Goal: Communication & Community: Answer question/provide support

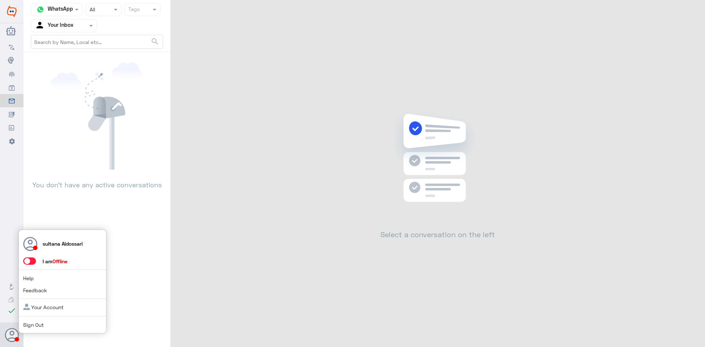
click at [30, 262] on span at bounding box center [29, 261] width 13 height 7
click at [0, 0] on input "checkbox" at bounding box center [0, 0] width 0 height 0
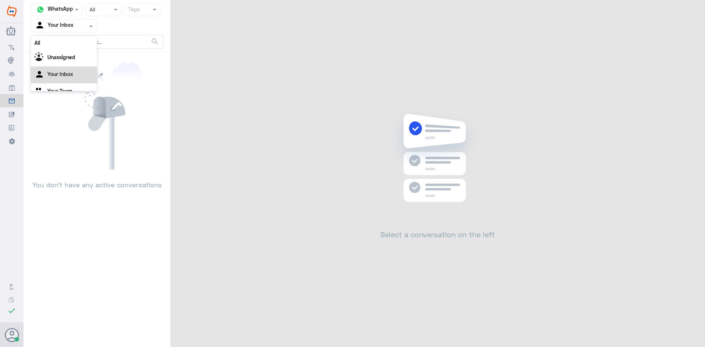
click at [50, 25] on input "text" at bounding box center [55, 25] width 40 height 8
click at [47, 81] on app-channels-icons at bounding box center [41, 82] width 13 height 6
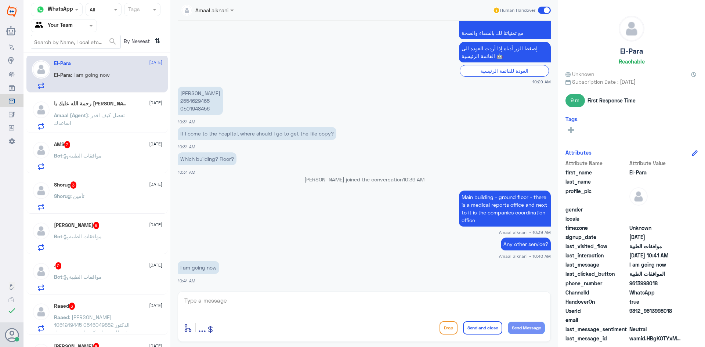
scroll to position [0, 0]
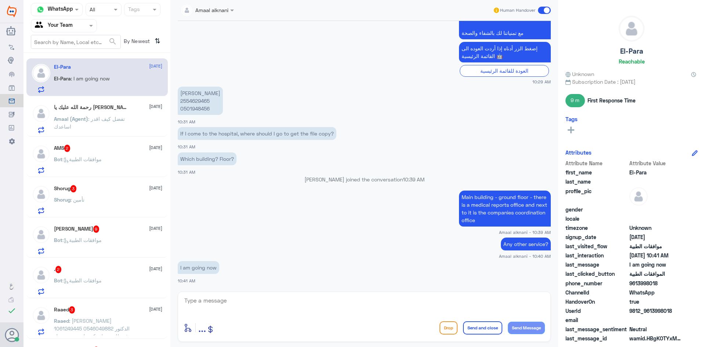
click at [104, 229] on div "[PERSON_NAME] 9 [DATE]" at bounding box center [108, 229] width 108 height 7
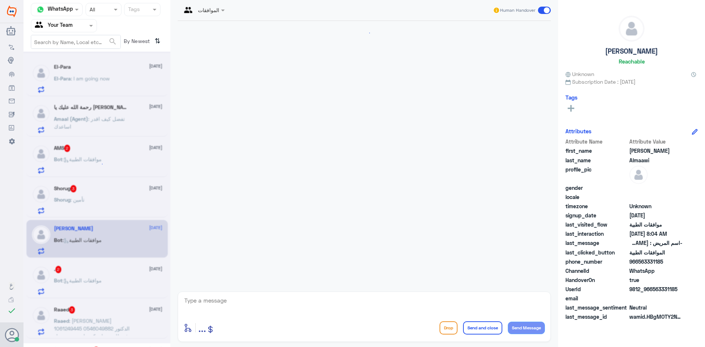
scroll to position [1144, 0]
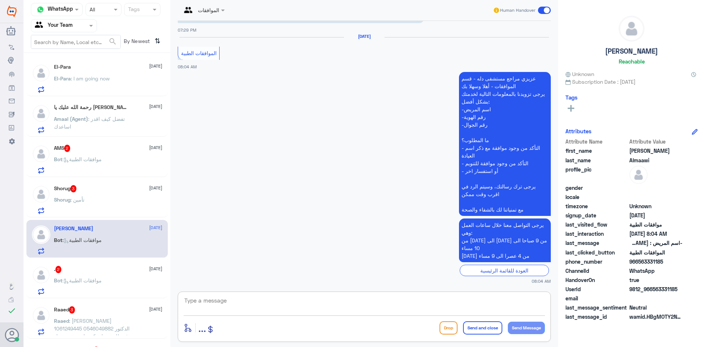
click at [303, 306] on textarea at bounding box center [365, 305] width 362 height 18
type textarea "l"
type textarea "مرحبا كيف اقدر اساعدك"
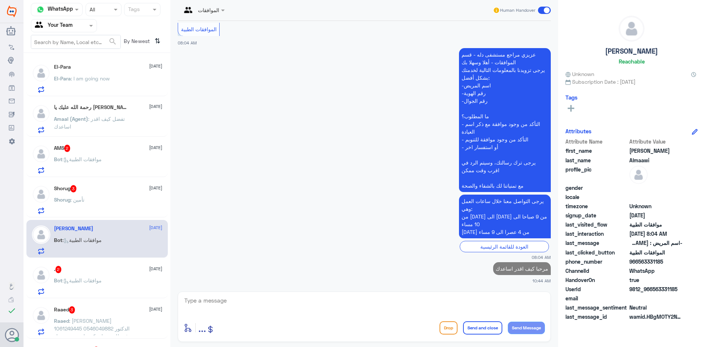
click at [113, 194] on div "Shorug 3 [DATE] Shorug : تأمين" at bounding box center [108, 199] width 108 height 29
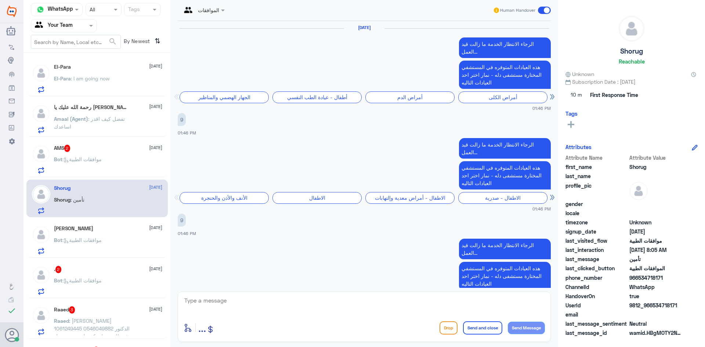
scroll to position [1328, 0]
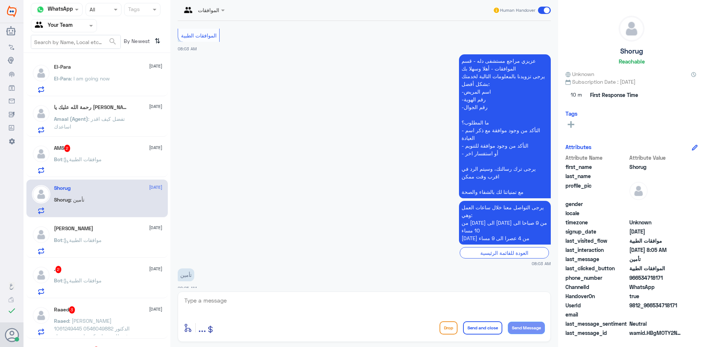
click at [327, 310] on textarea at bounding box center [365, 305] width 362 height 18
type textarea "مرحبا كيف اقدر اساعدك"
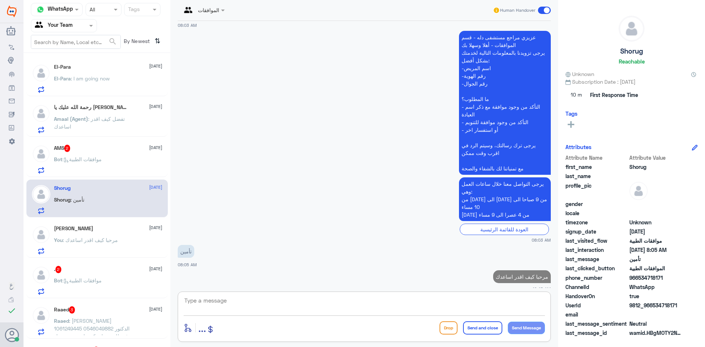
click at [94, 155] on p "Bot : موافقات الطبية" at bounding box center [78, 164] width 48 height 18
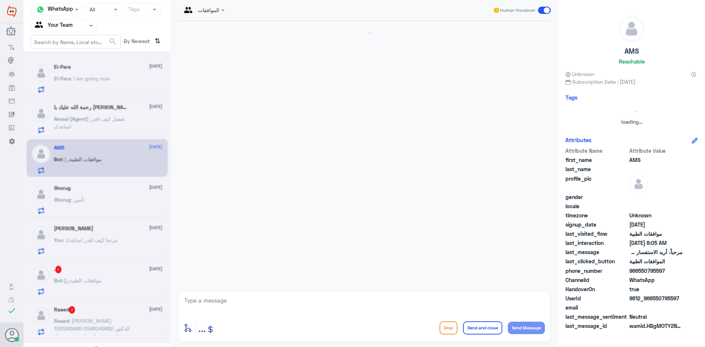
scroll to position [116, 0]
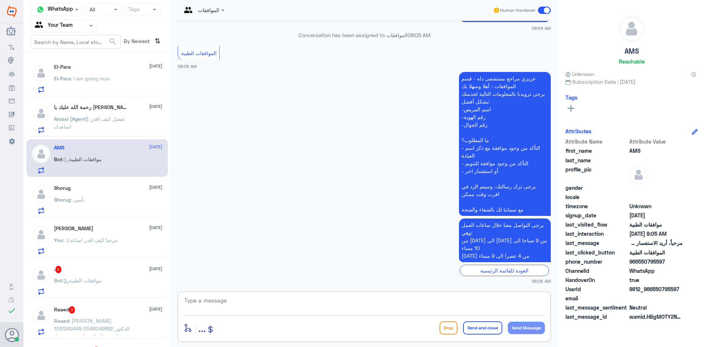
click at [347, 302] on textarea at bounding box center [365, 305] width 362 height 18
type textarea "مرحبا كيف اقدر اساعدك"
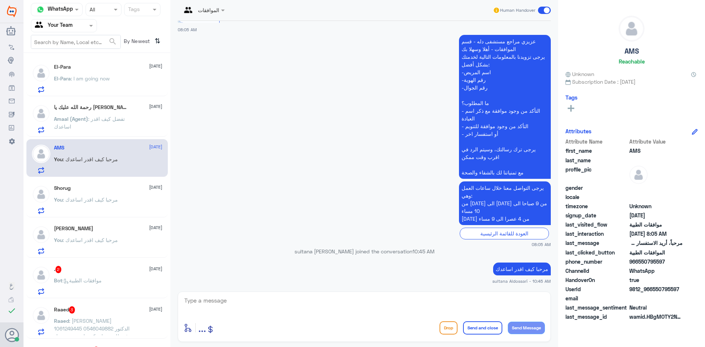
click at [107, 71] on div "El-Para [DATE] El-Para : I am going now" at bounding box center [108, 78] width 108 height 29
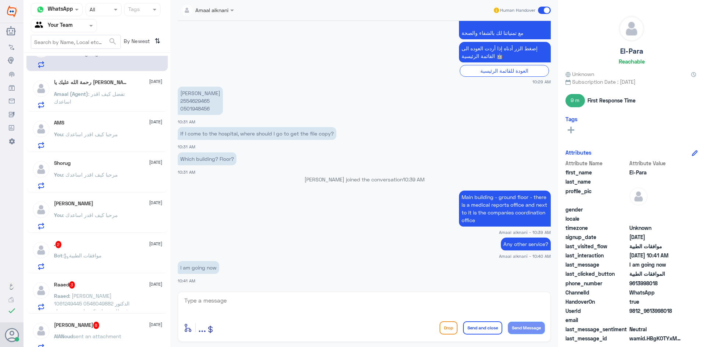
scroll to position [37, 0]
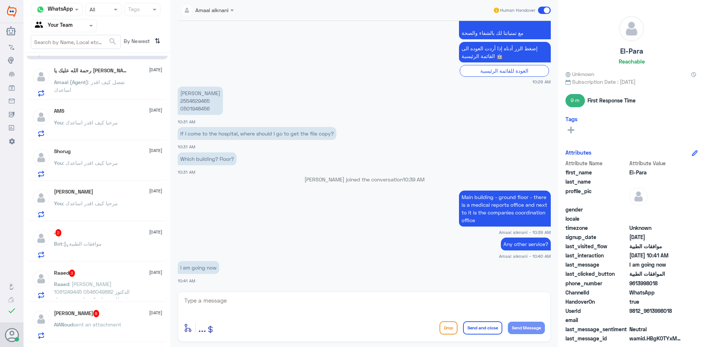
click at [109, 237] on div ". 2 [DATE]" at bounding box center [108, 232] width 108 height 7
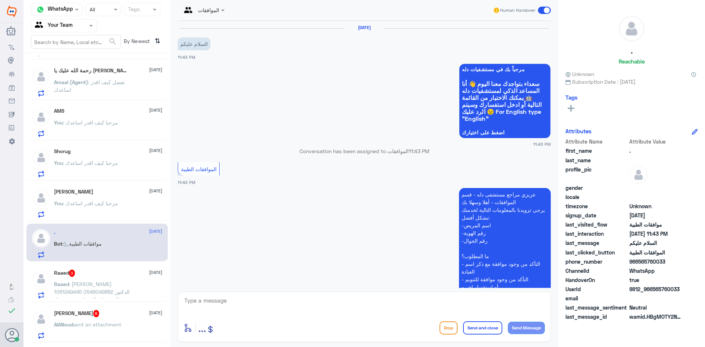
scroll to position [116, 0]
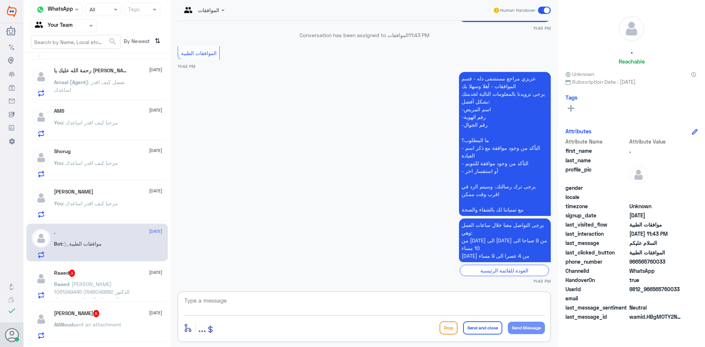
click at [318, 311] on textarea at bounding box center [365, 305] width 362 height 18
type textarea "مرحبا كيف اقدر اساعدك"
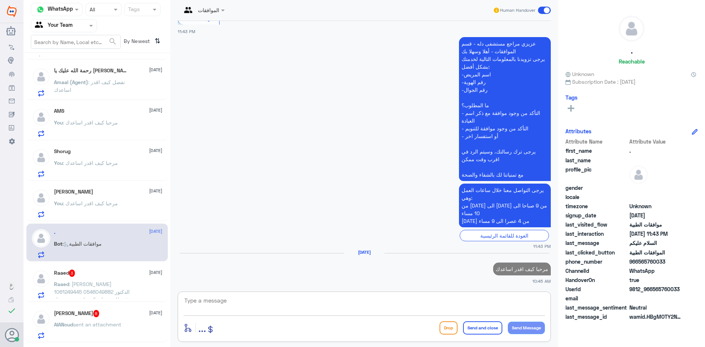
click at [92, 281] on p "Raaed : [PERSON_NAME] 1061249445 0546049882 الدكتور رفع طلب عملية كم علي نسبة ت…" at bounding box center [95, 289] width 83 height 18
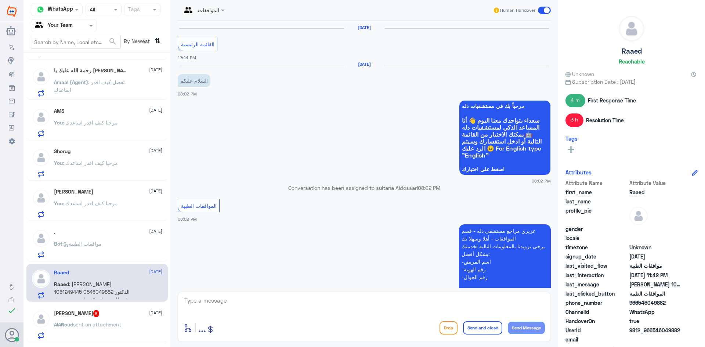
scroll to position [741, 0]
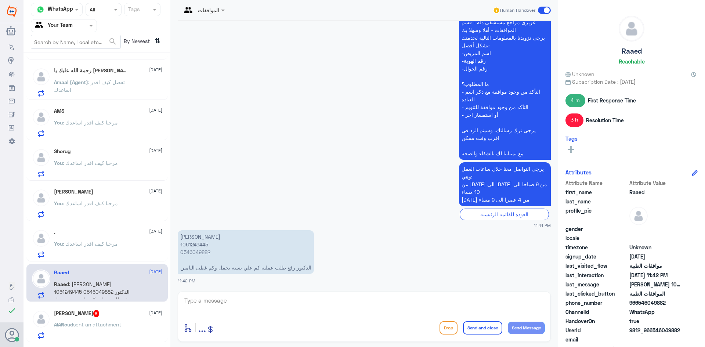
click at [191, 245] on p "[PERSON_NAME] 1061249445 0546049882 الدكتور رفع طلب عملية كم علي نسبة تحمل وكم …" at bounding box center [246, 252] width 136 height 44
copy p "1061249445"
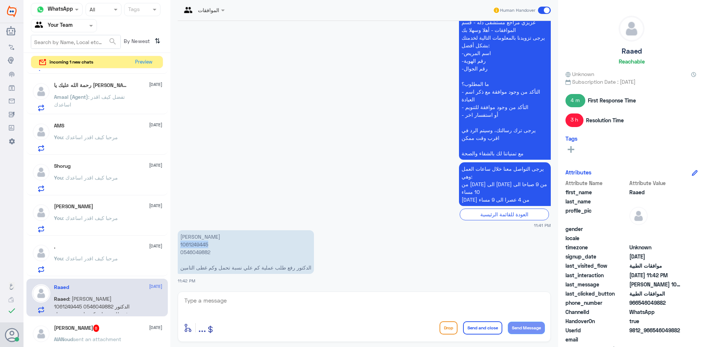
scroll to position [0, 0]
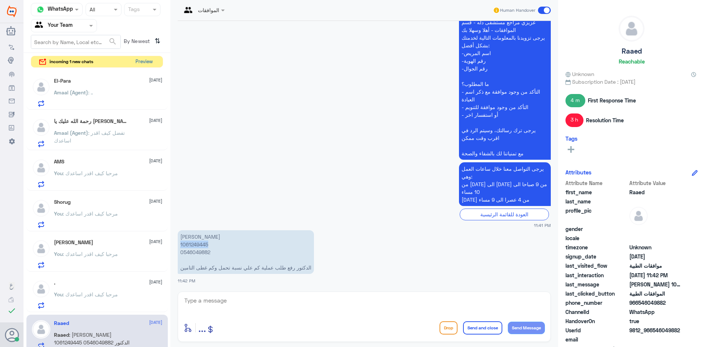
click at [144, 64] on button "Preview" at bounding box center [144, 61] width 23 height 11
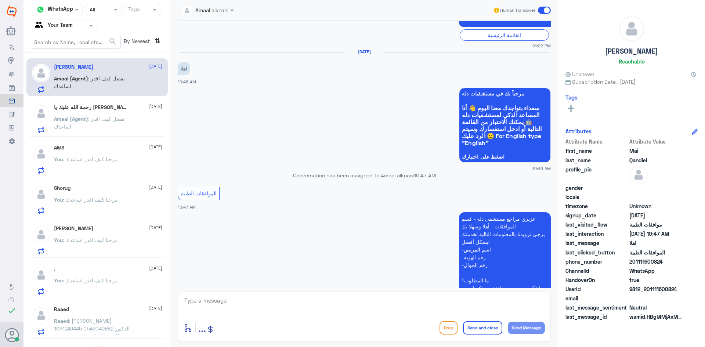
click at [112, 112] on div "رحمة الله عليك يا [PERSON_NAME] [DATE][PERSON_NAME] (Agent) : تفضل كيف اقدر اسا…" at bounding box center [108, 118] width 108 height 29
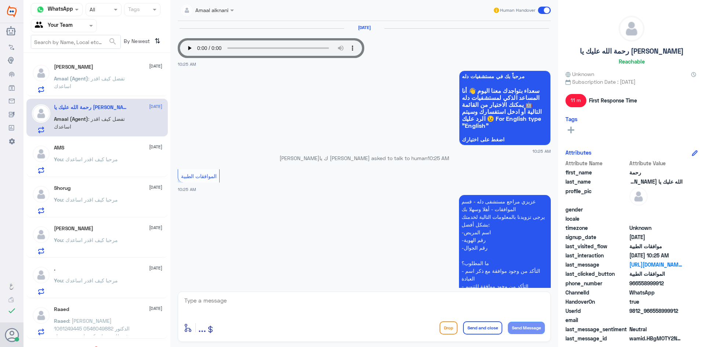
scroll to position [137, 0]
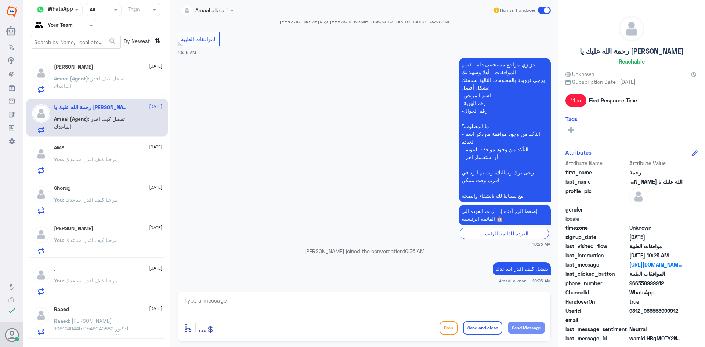
click at [113, 154] on div "AMS [DATE] You : مرحبا كيف اقدر اساعدك" at bounding box center [108, 159] width 108 height 29
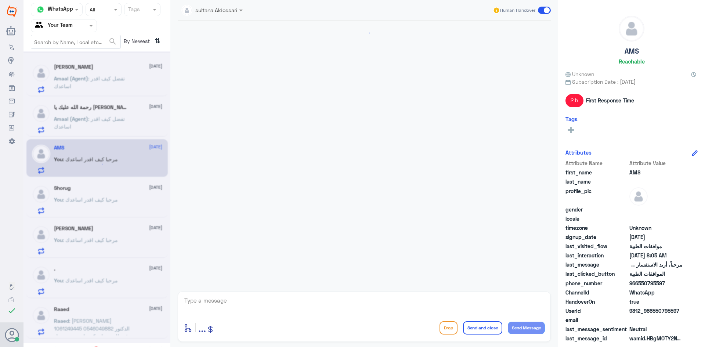
scroll to position [153, 0]
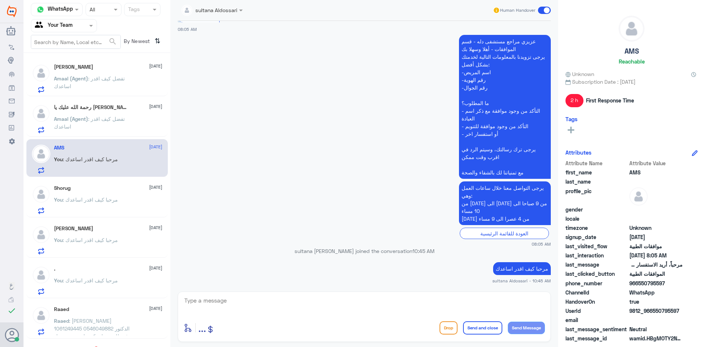
click at [109, 202] on span ": مرحبا كيف اقدر اساعدك" at bounding box center [90, 200] width 55 height 6
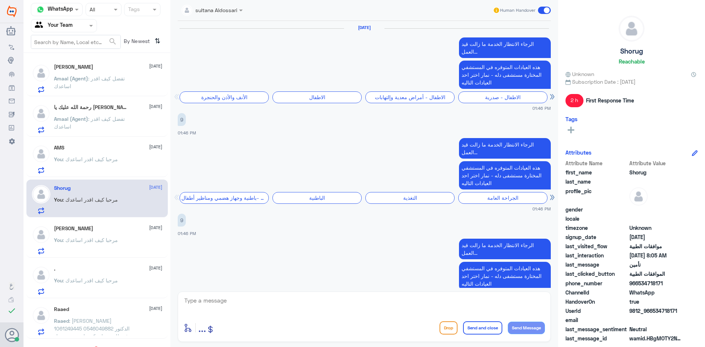
scroll to position [1264, 0]
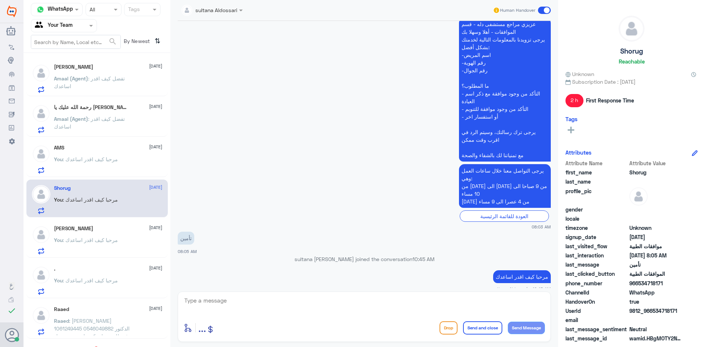
click at [115, 238] on span ": مرحبا كيف اقدر اساعدك" at bounding box center [90, 240] width 55 height 6
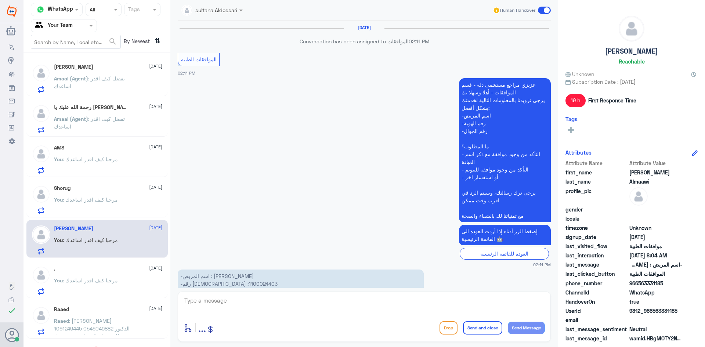
scroll to position [1072, 0]
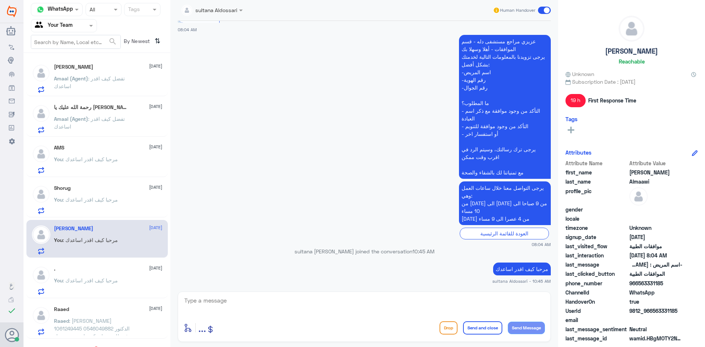
click at [126, 282] on div "You : مرحبا كيف اقدر اساعدك" at bounding box center [108, 286] width 108 height 17
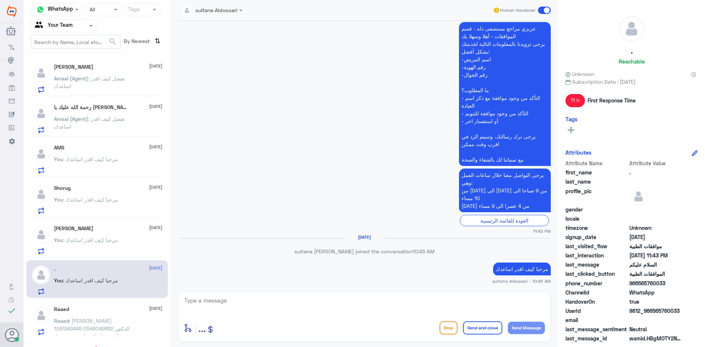
scroll to position [73, 0]
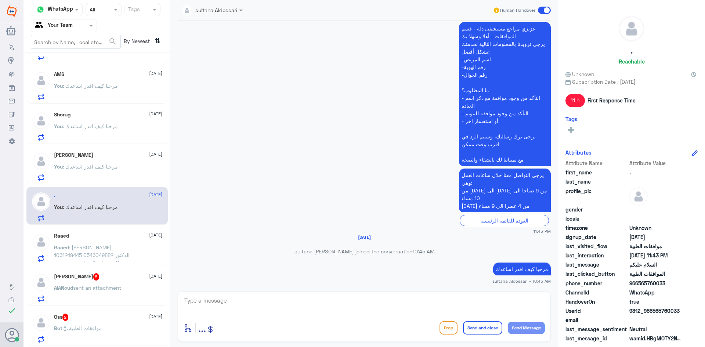
click at [118, 285] on span "sent an attachment" at bounding box center [97, 288] width 48 height 6
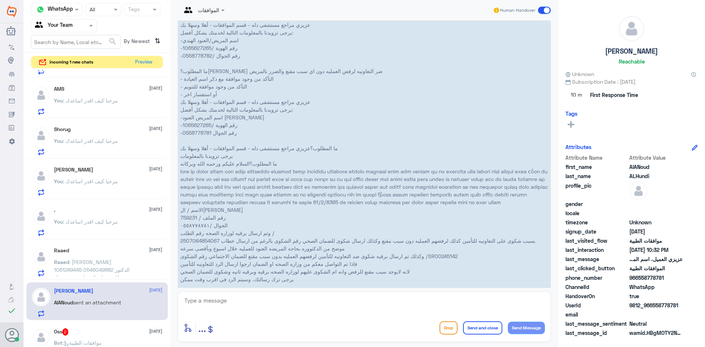
scroll to position [437, 0]
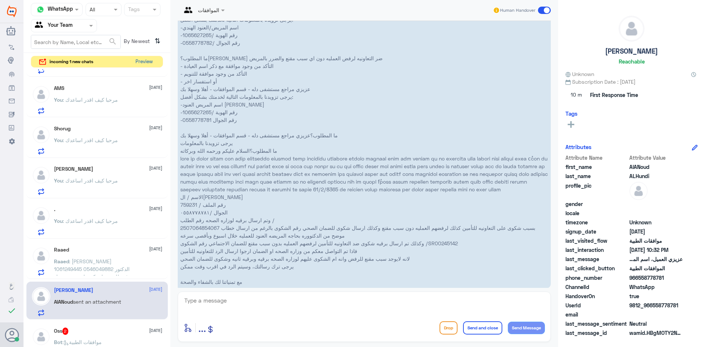
click at [145, 58] on button "Preview" at bounding box center [144, 61] width 23 height 11
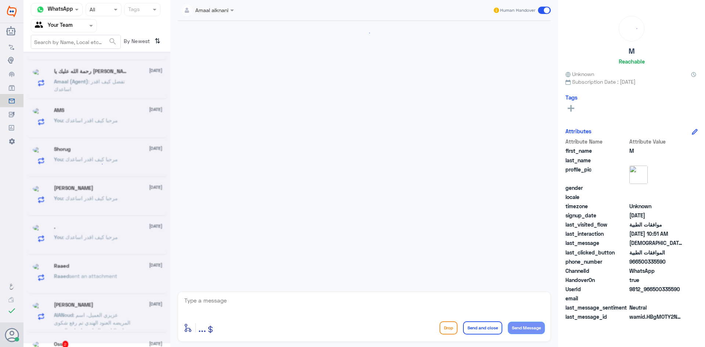
scroll to position [73, 0]
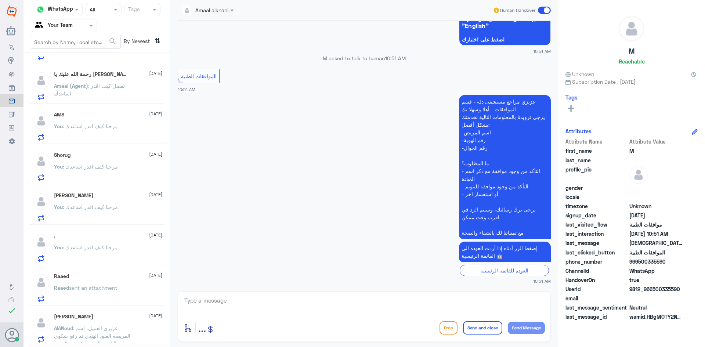
click at [371, 312] on textarea at bounding box center [365, 305] width 362 height 18
type textarea "مرحبا كيف اقدر اساعدك"
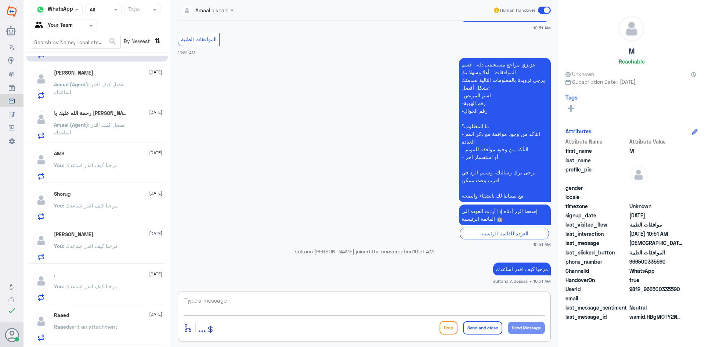
scroll to position [0, 0]
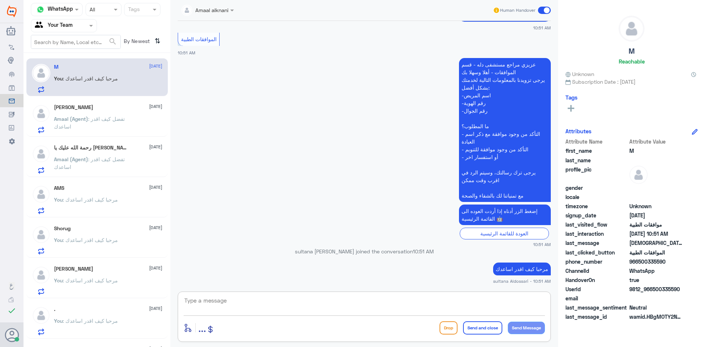
click at [57, 25] on input "text" at bounding box center [55, 25] width 40 height 8
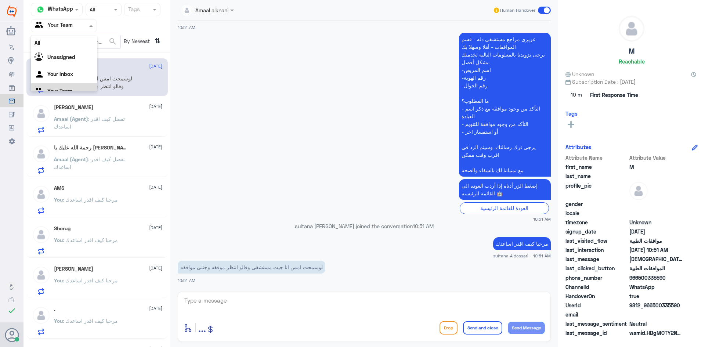
scroll to position [9, 0]
click at [401, 309] on textarea at bounding box center [365, 305] width 362 height 18
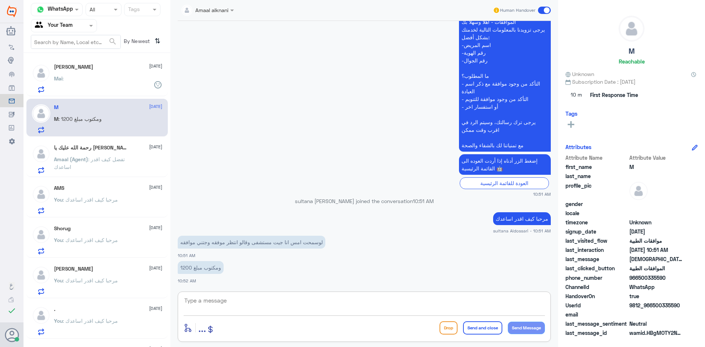
click at [401, 309] on textarea at bounding box center [365, 305] width 362 height 18
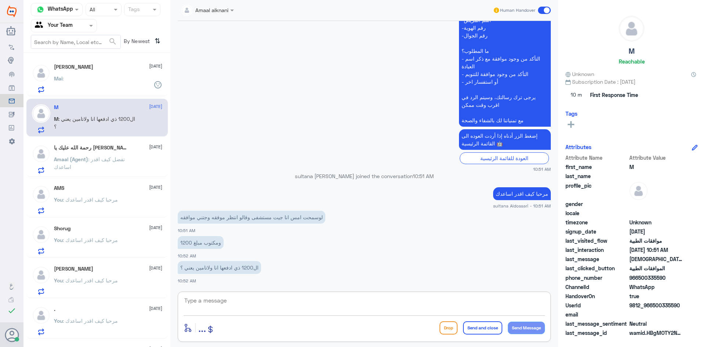
click at [378, 301] on textarea at bounding box center [365, 305] width 362 height 18
type textarea "زودني برقم الطلب لتاكد"
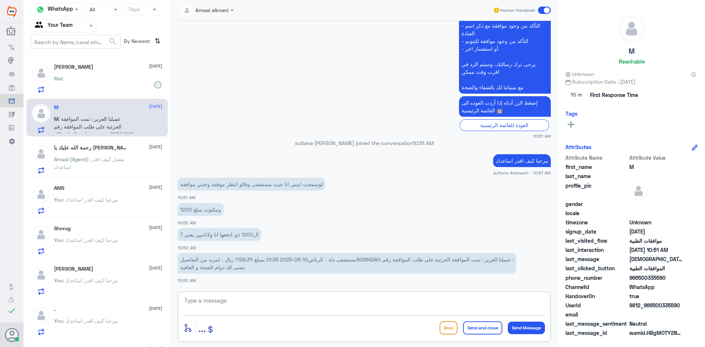
scroll to position [248, 0]
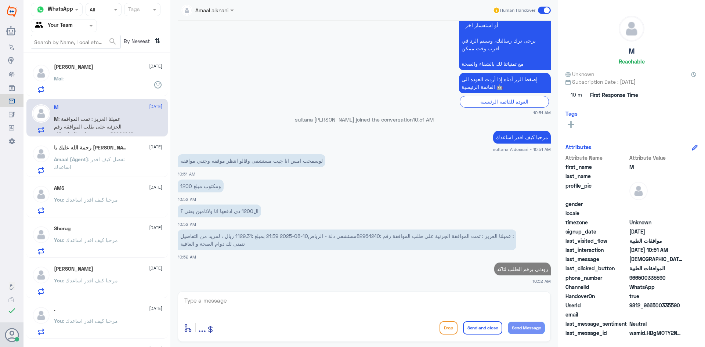
click at [368, 233] on p "عميلنا العزيز : تمت الموافقة الجزئية على طلب الموافقة رقم :82964240مستشفى دلة -…" at bounding box center [347, 240] width 339 height 21
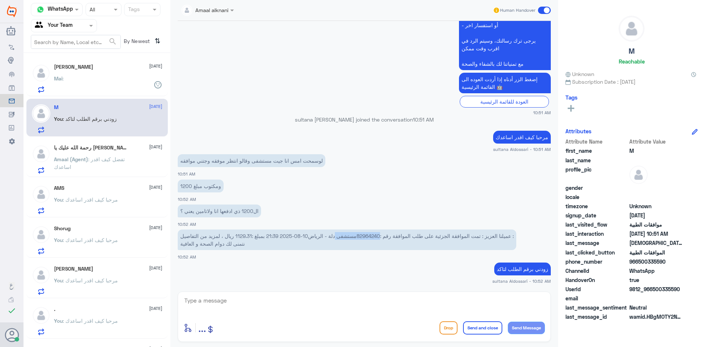
click at [364, 236] on p "عميلنا العزيز : تمت الموافقة الجزئية على طلب الموافقة رقم :82964240مستشفى دلة -…" at bounding box center [347, 240] width 339 height 21
drag, startPoint x: 359, startPoint y: 237, endPoint x: 381, endPoint y: 236, distance: 22.0
click at [381, 236] on p "عميلنا العزيز : تمت الموافقة الجزئية على طلب الموافقة رقم :82964240مستشفى دلة -…" at bounding box center [347, 240] width 339 height 21
copy p "82964240"
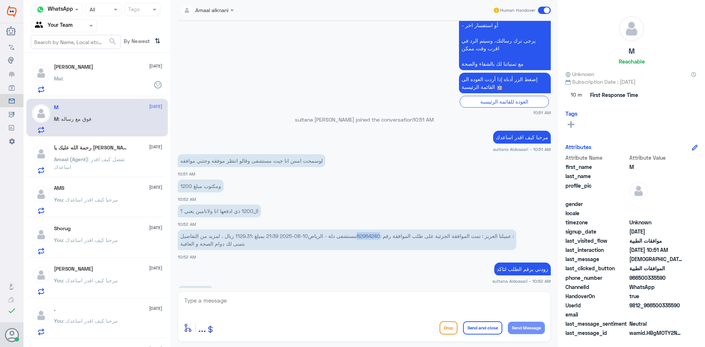
scroll to position [273, 0]
